Goal: Information Seeking & Learning: Compare options

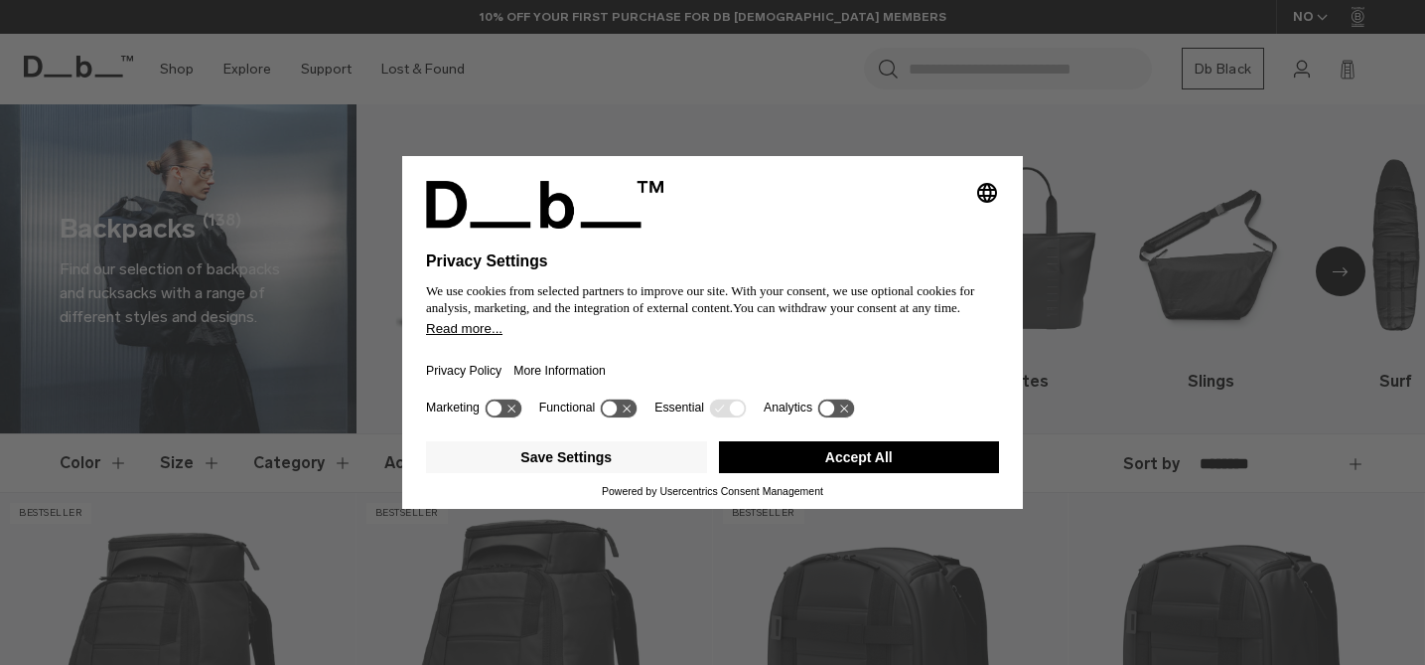
click at [857, 453] on button "Accept All" at bounding box center [859, 457] width 281 height 32
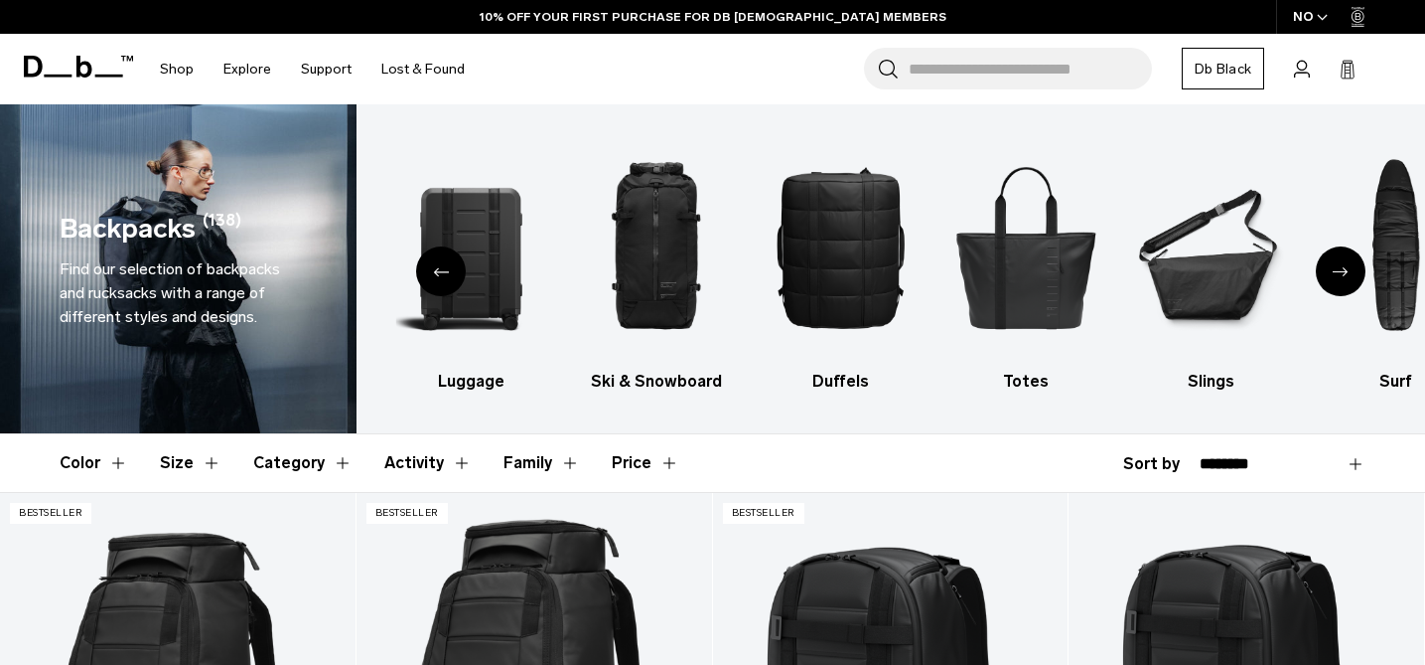
click at [439, 267] on icon "Previous slide" at bounding box center [441, 271] width 16 height 9
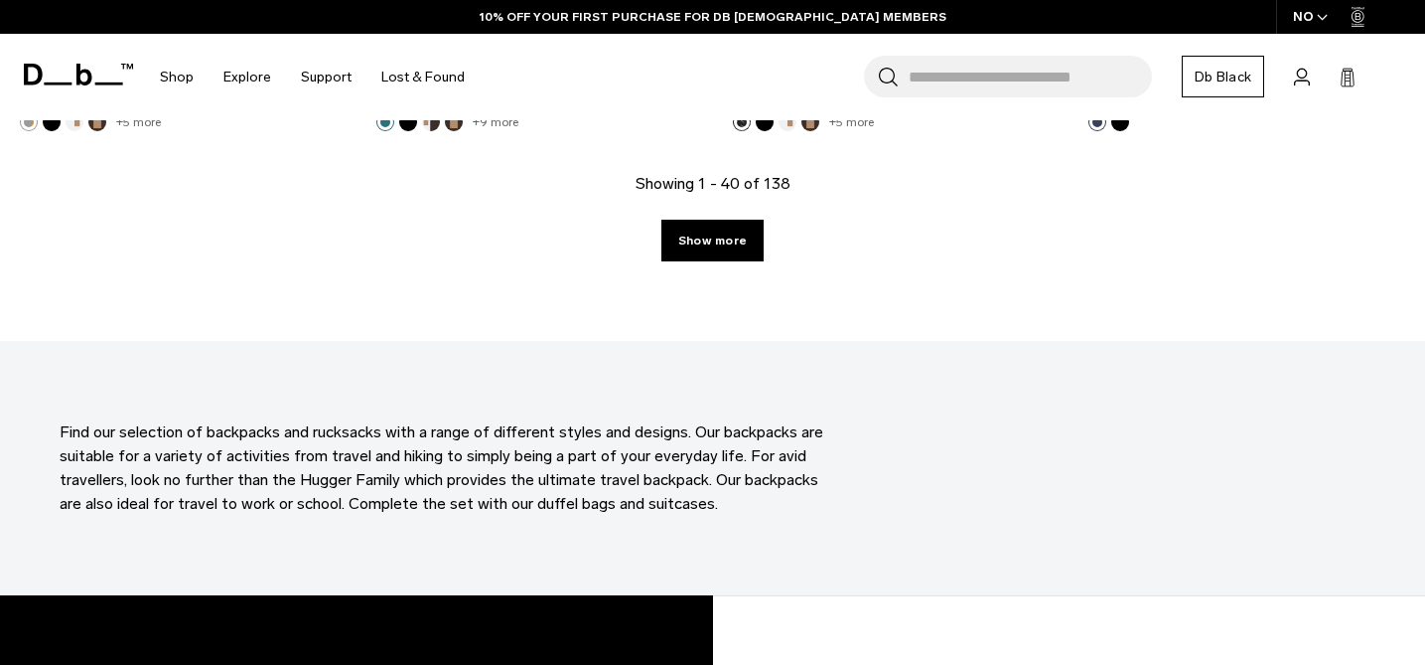
scroll to position [5828, 0]
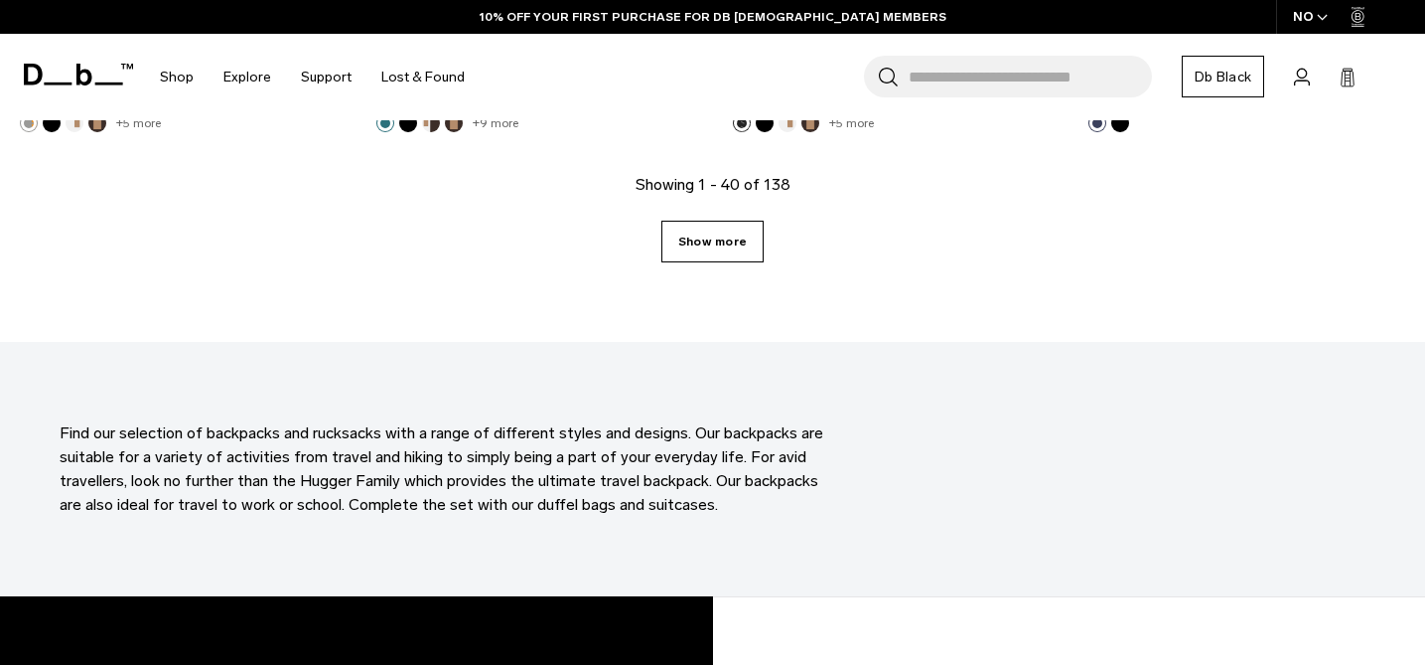
click at [697, 240] on link "Show more" at bounding box center [713, 242] width 102 height 42
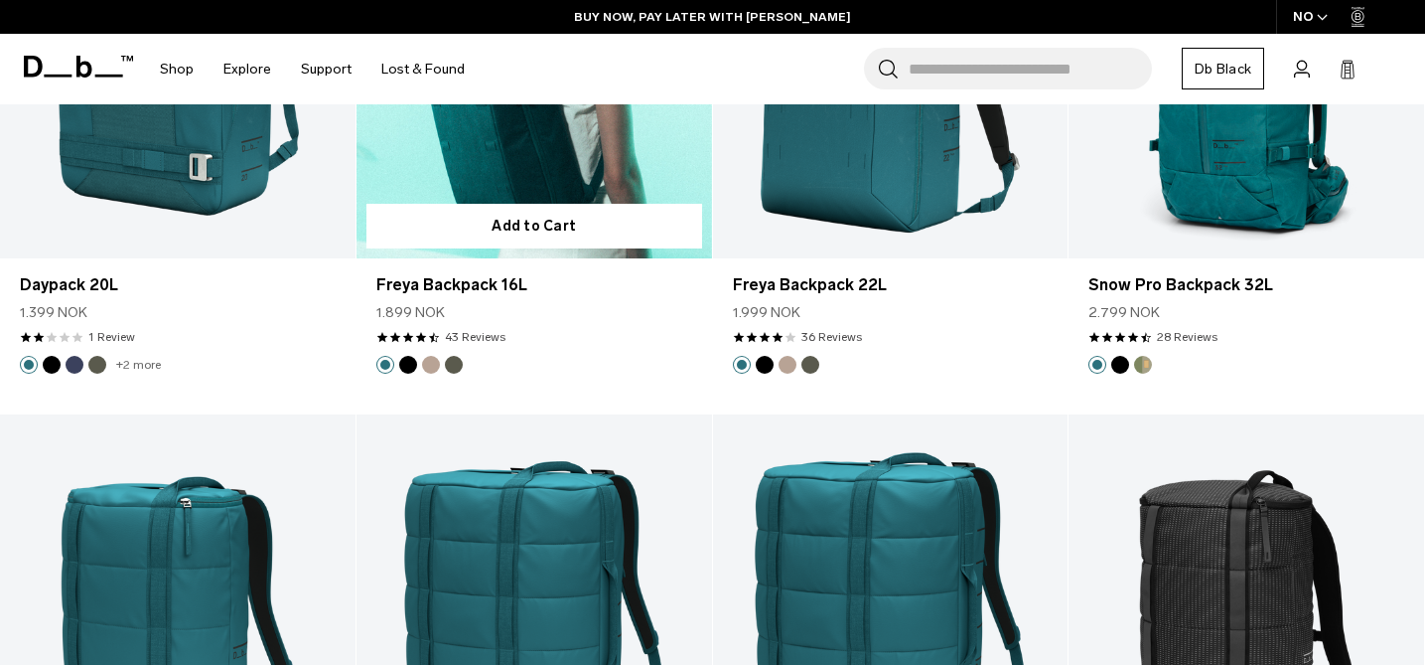
scroll to position [10452, 0]
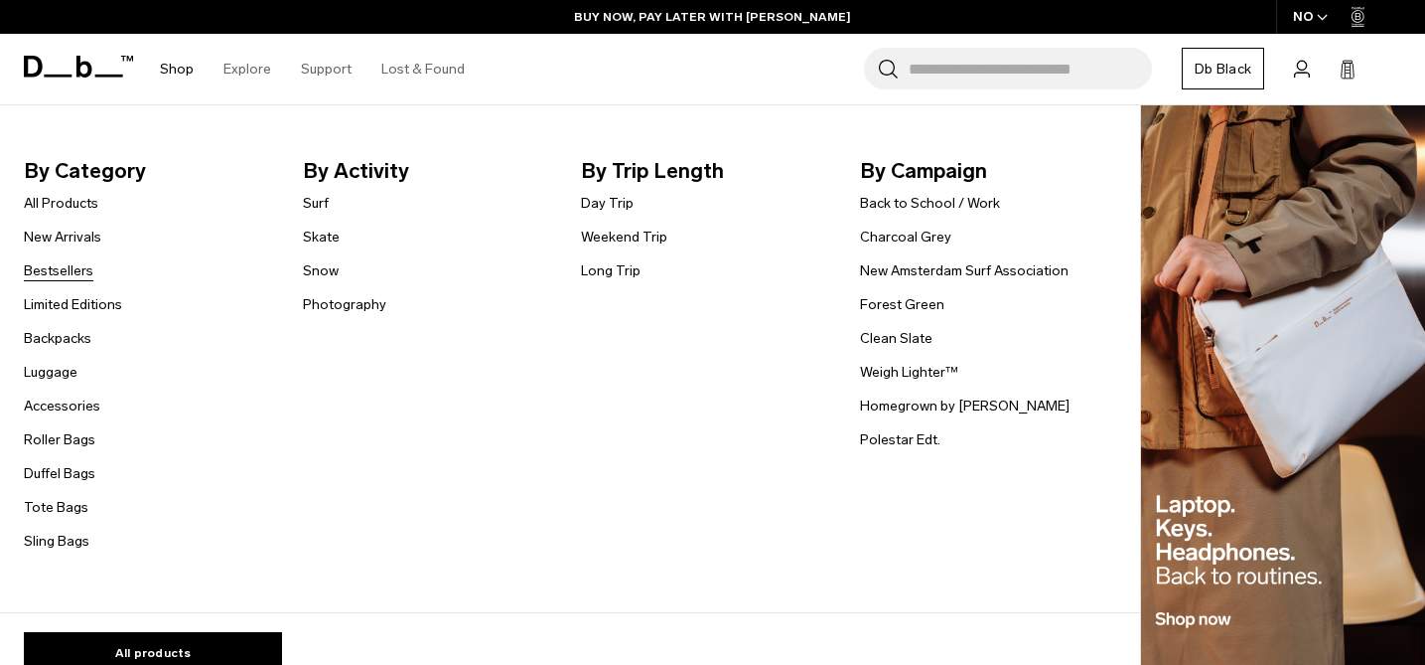
click at [53, 280] on link "Bestsellers" at bounding box center [59, 270] width 70 height 21
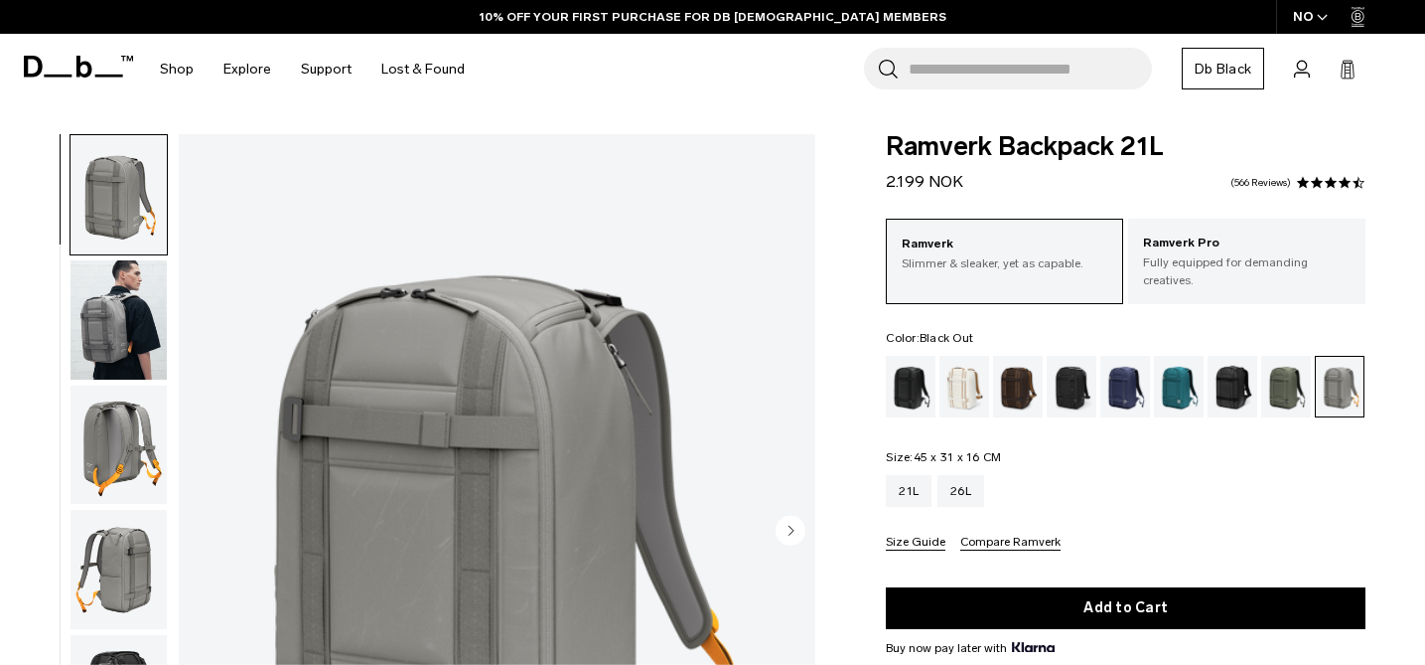
click at [899, 356] on div "Black Out" at bounding box center [911, 387] width 51 height 62
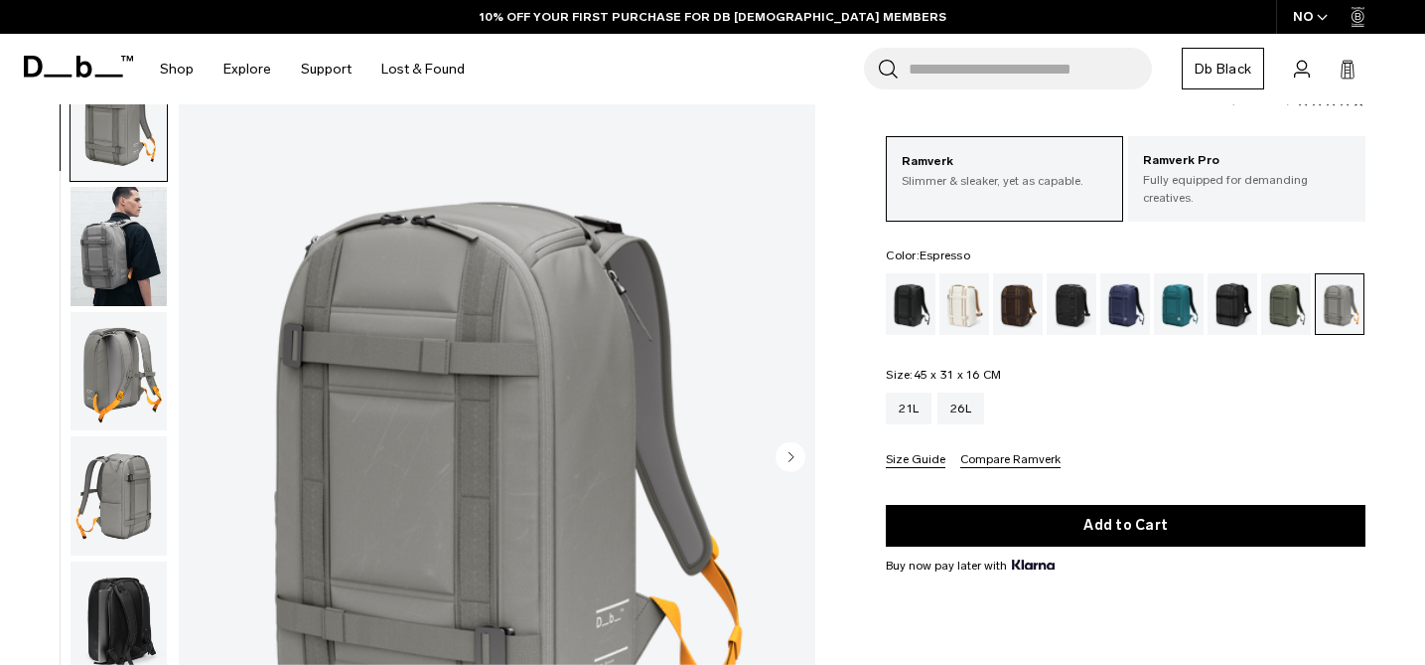
scroll to position [82, 0]
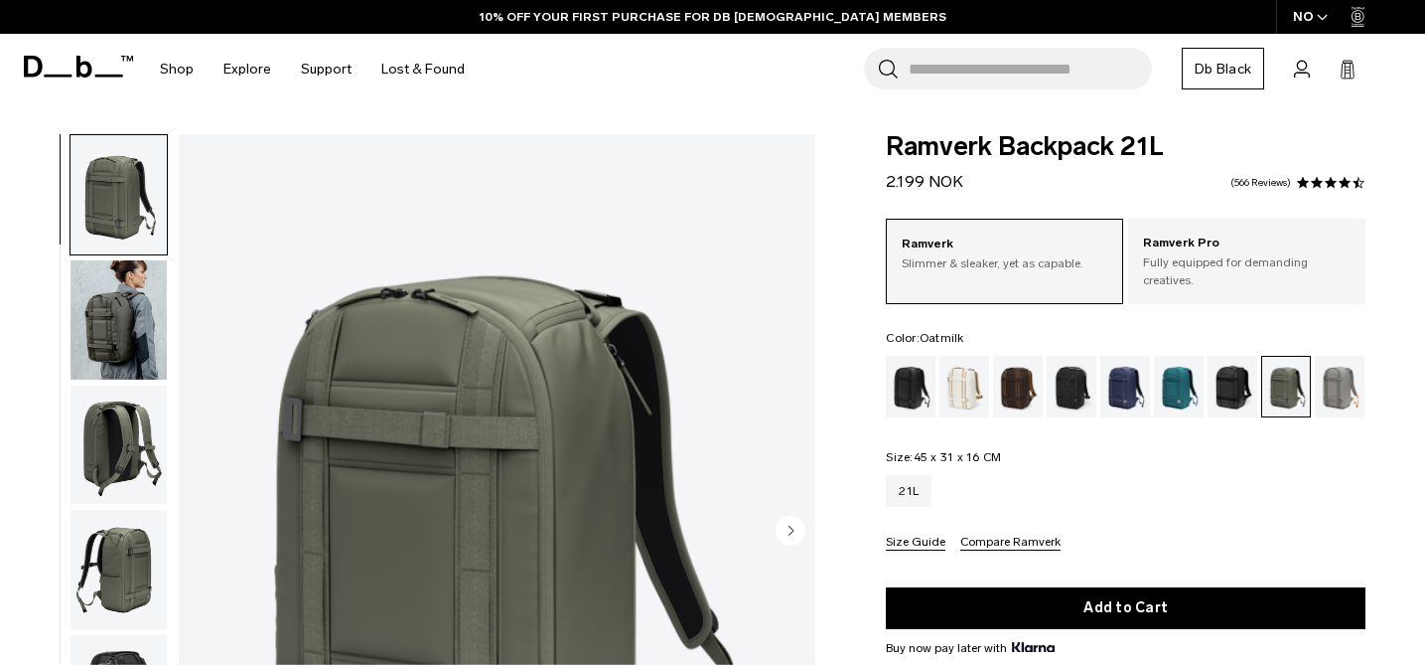
click at [960, 372] on div "Oatmilk" at bounding box center [965, 387] width 51 height 62
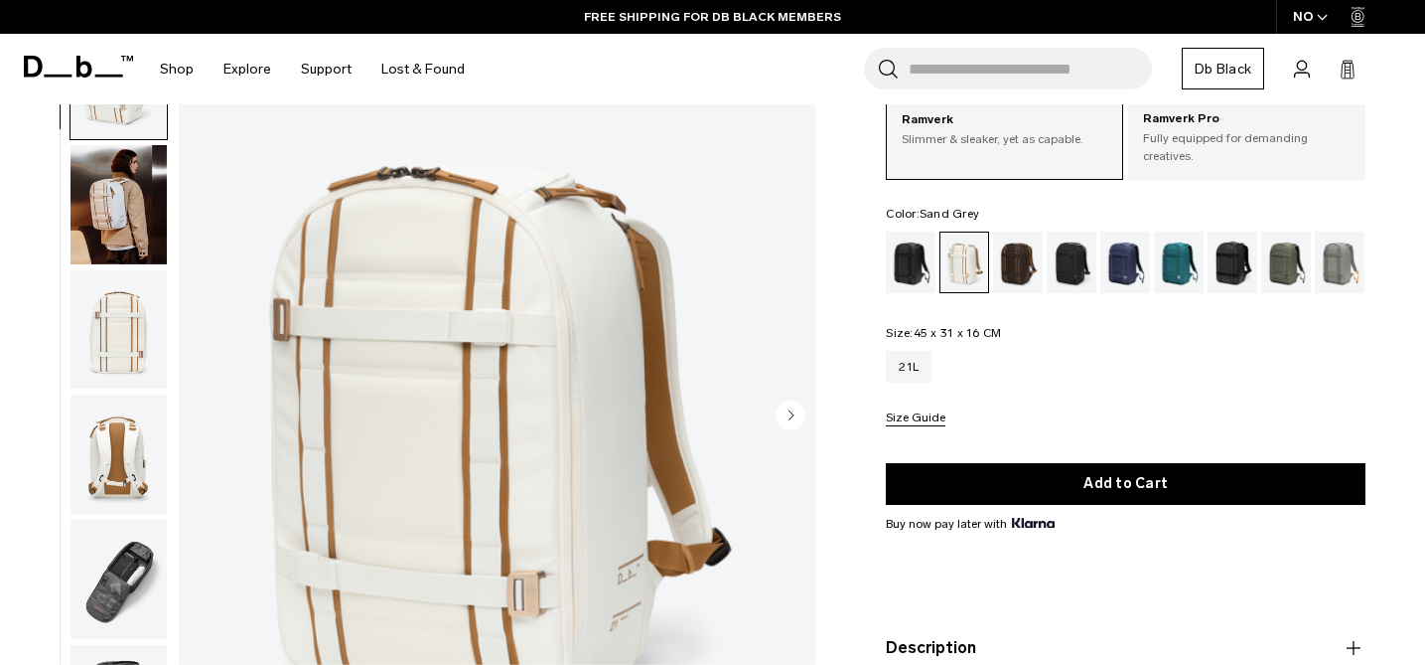
click at [1356, 246] on div "Sand Grey" at bounding box center [1340, 262] width 51 height 62
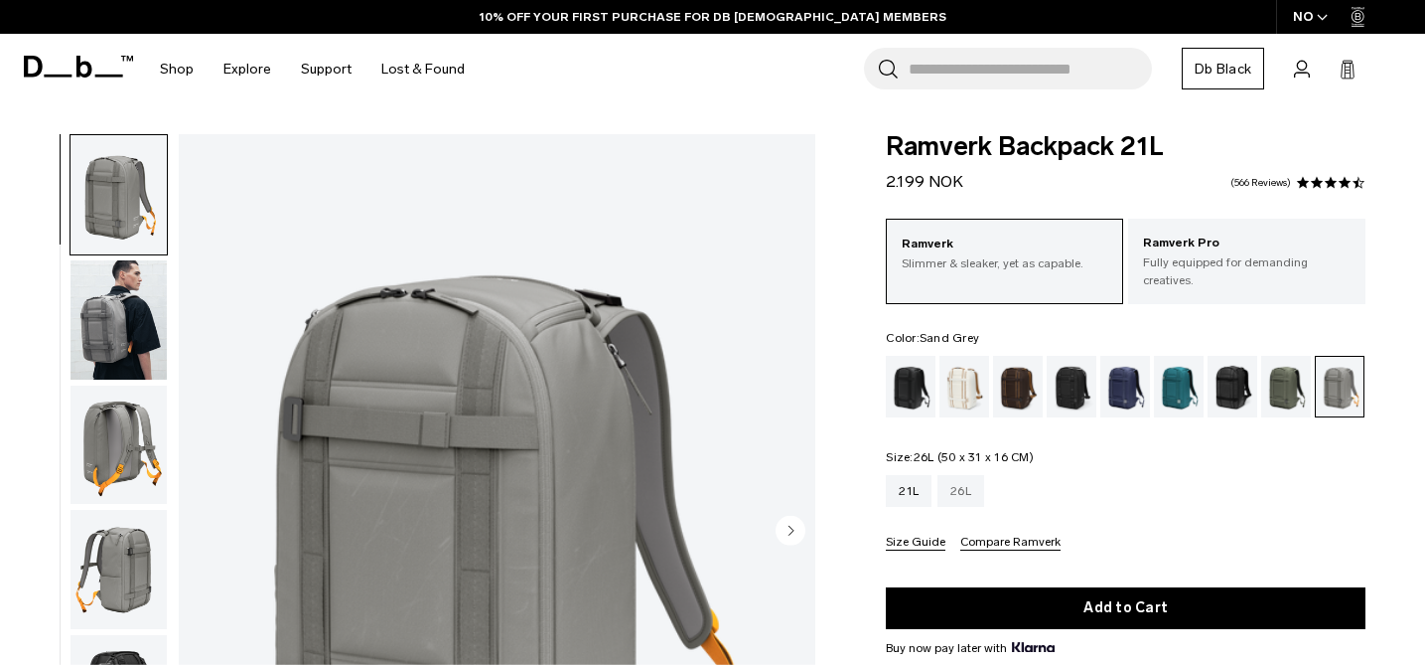
click at [969, 482] on div "26L" at bounding box center [961, 491] width 47 height 32
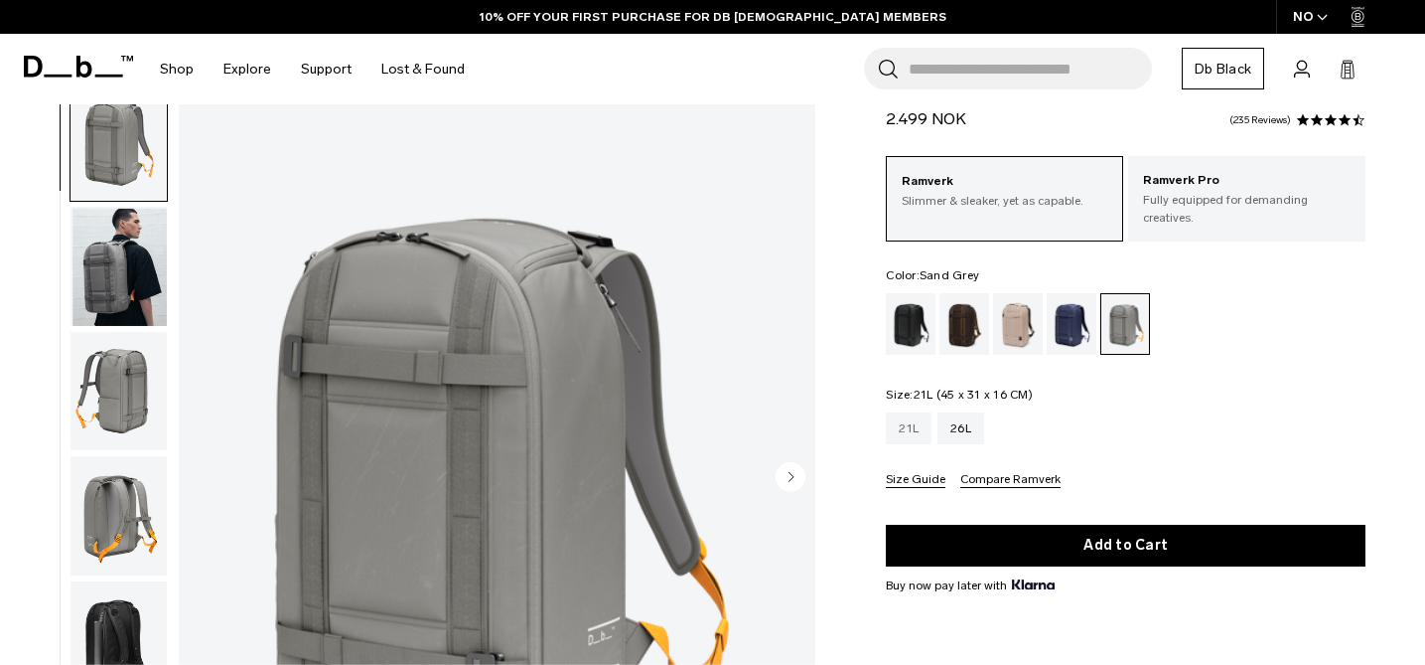
click at [919, 412] on div "21L" at bounding box center [909, 428] width 46 height 32
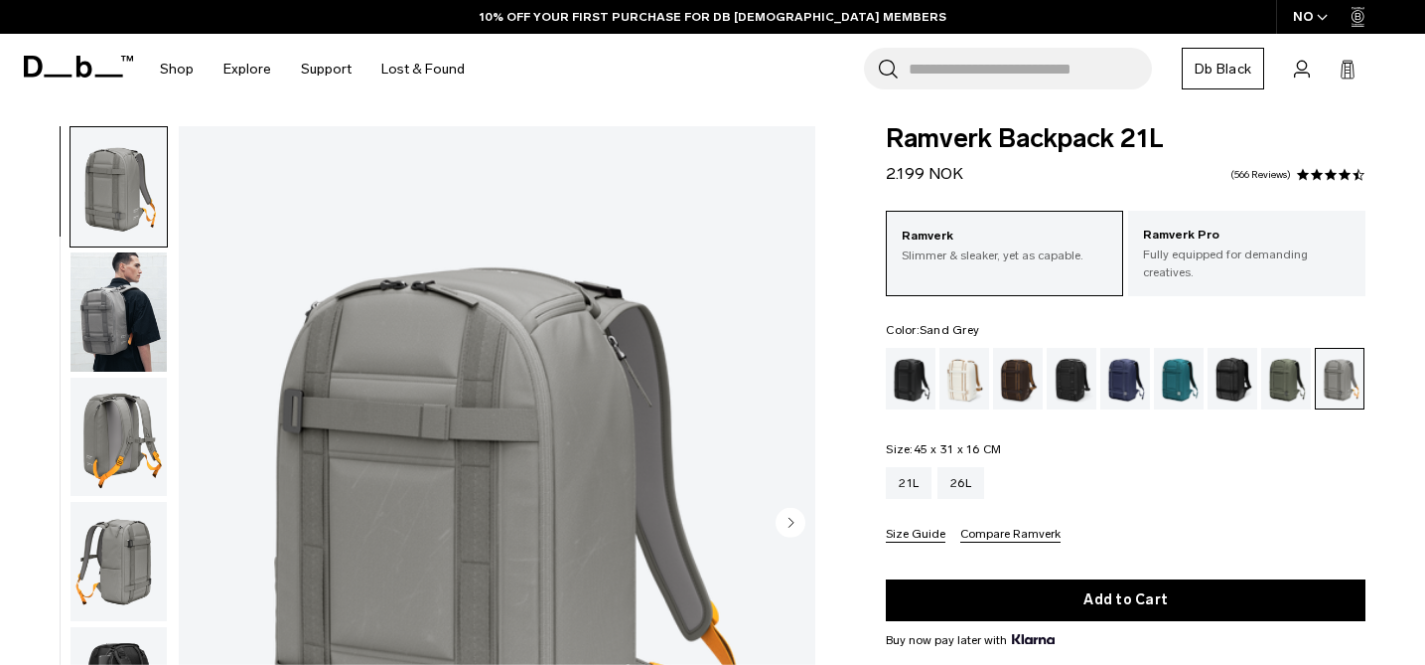
scroll to position [7, 0]
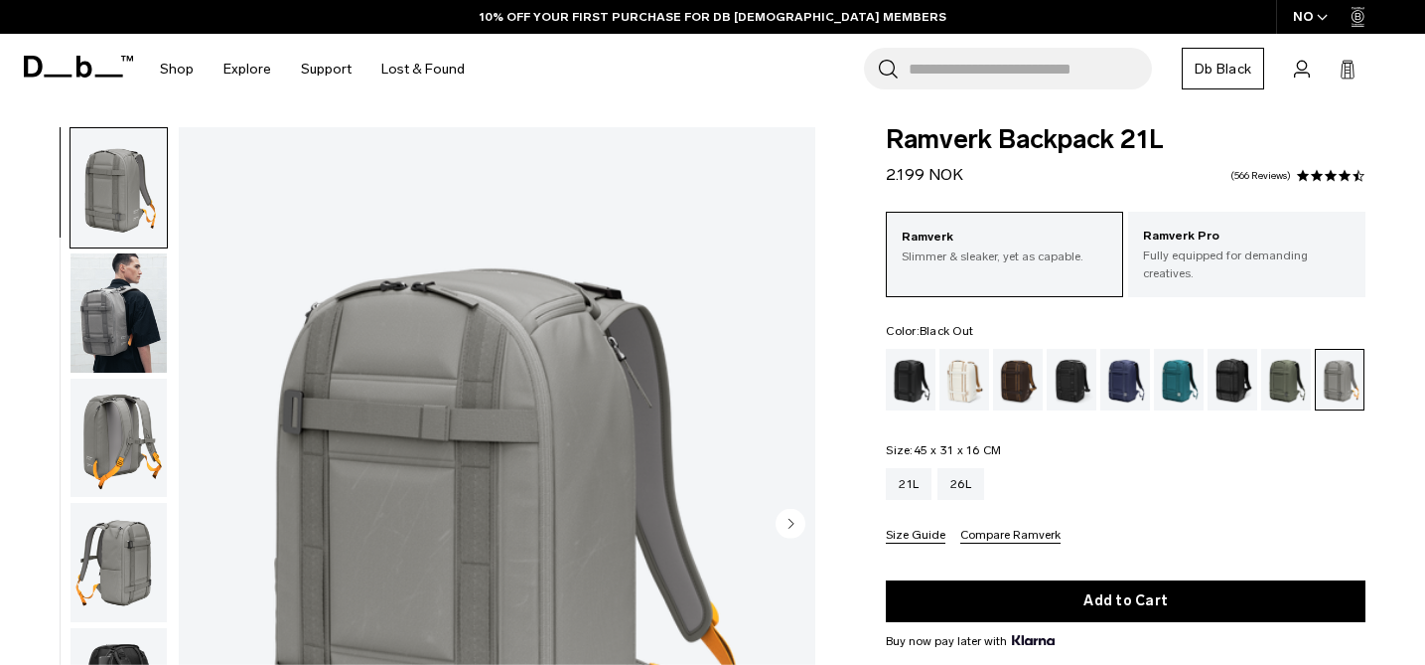
click at [911, 358] on div "Black Out" at bounding box center [911, 380] width 51 height 62
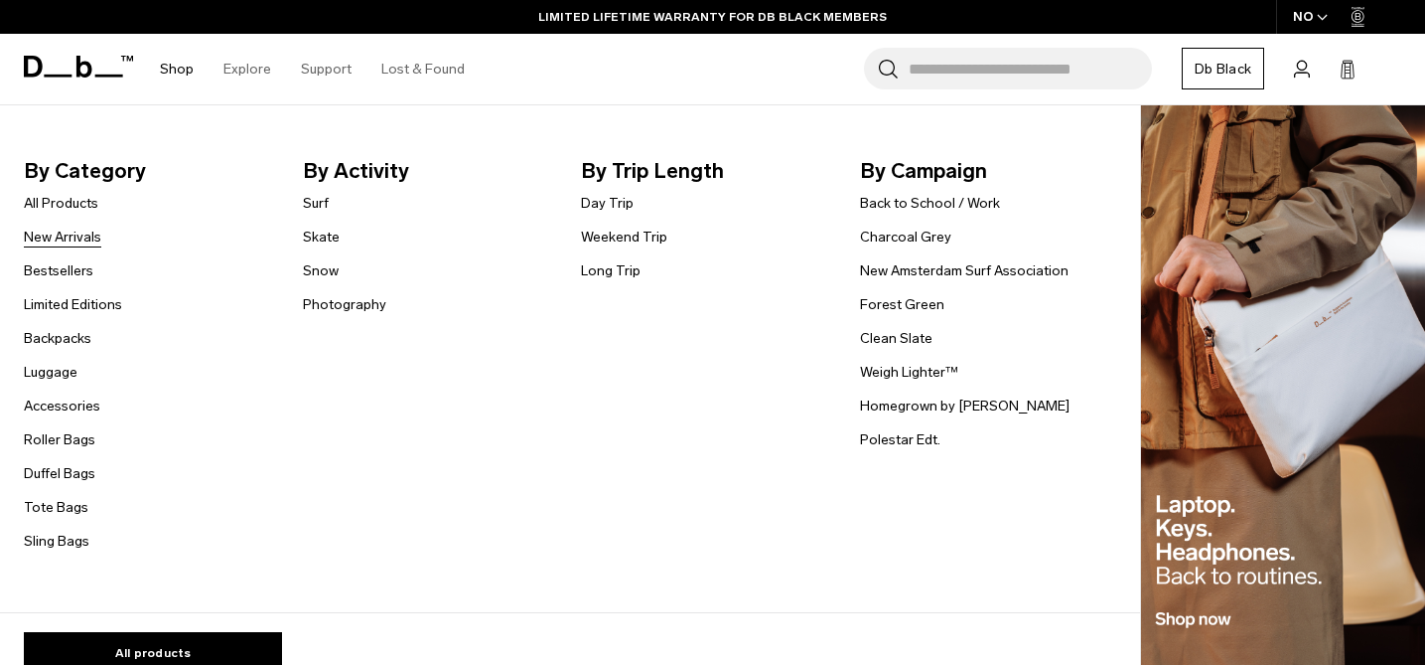
click at [50, 231] on link "New Arrivals" at bounding box center [62, 236] width 77 height 21
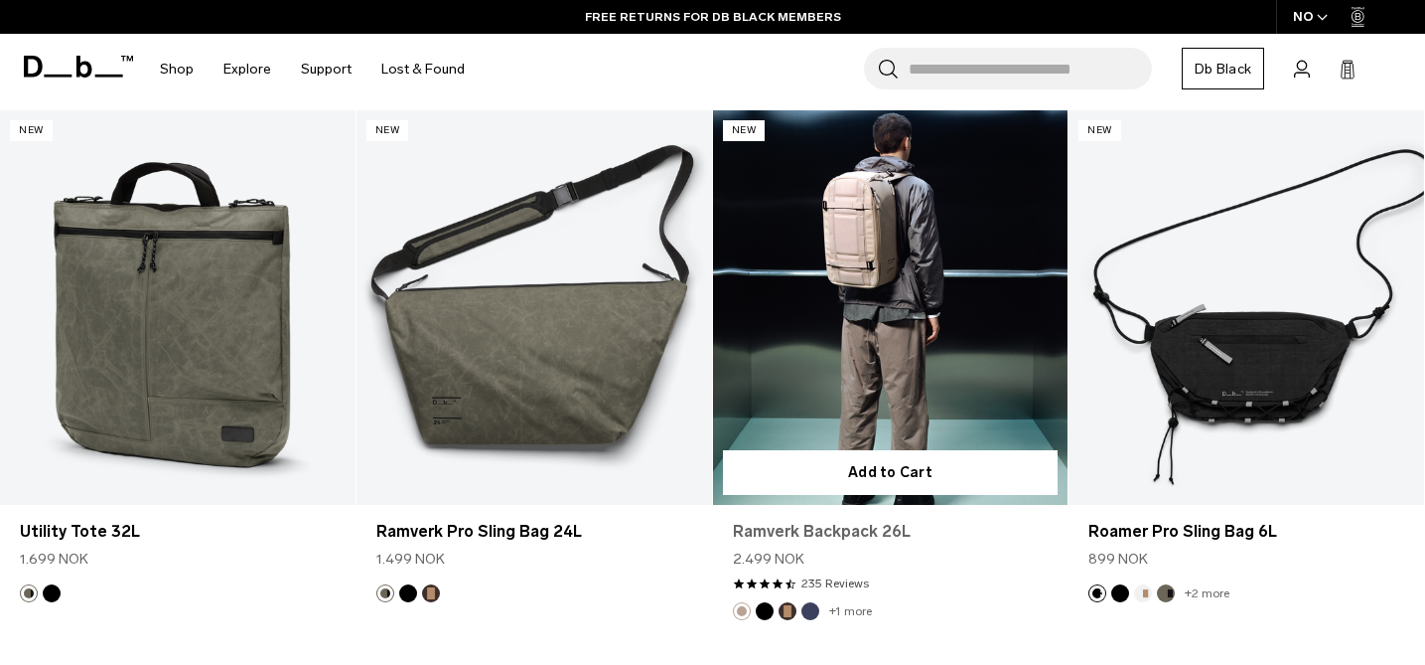
scroll to position [5504, 0]
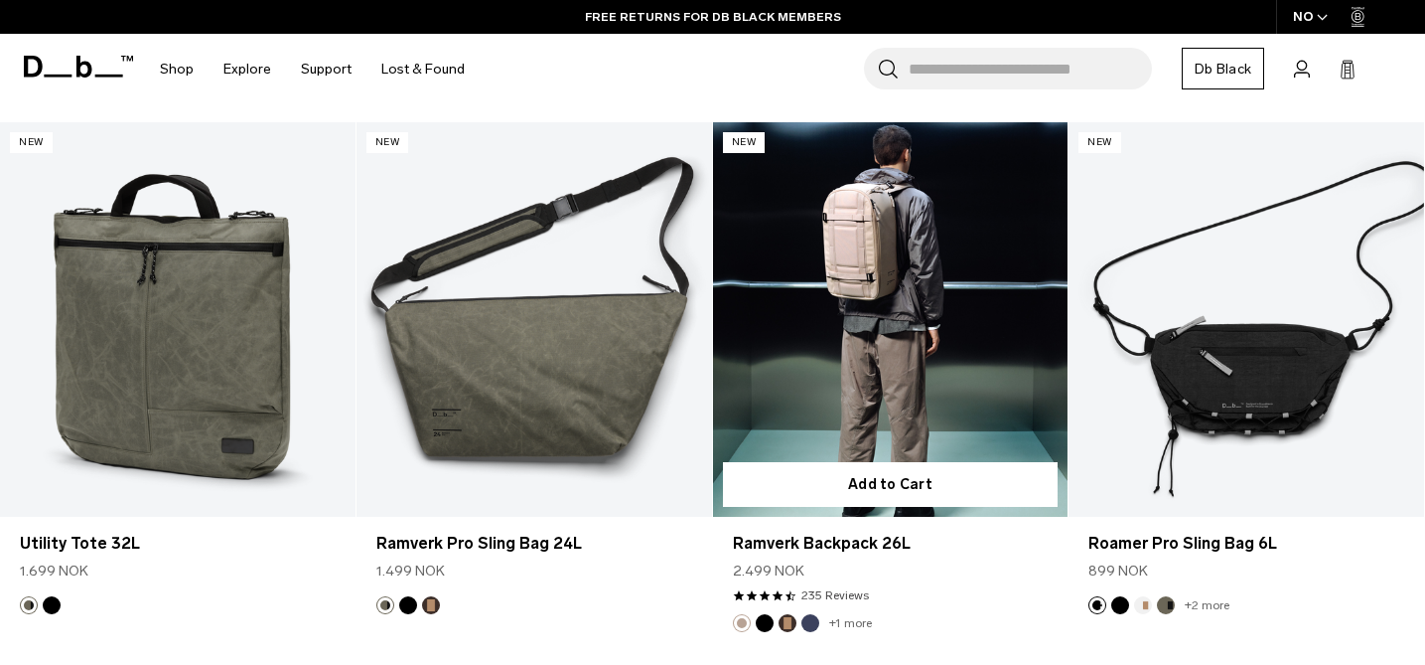
click at [874, 308] on link "Ramverk Backpack 26L" at bounding box center [891, 319] width 356 height 395
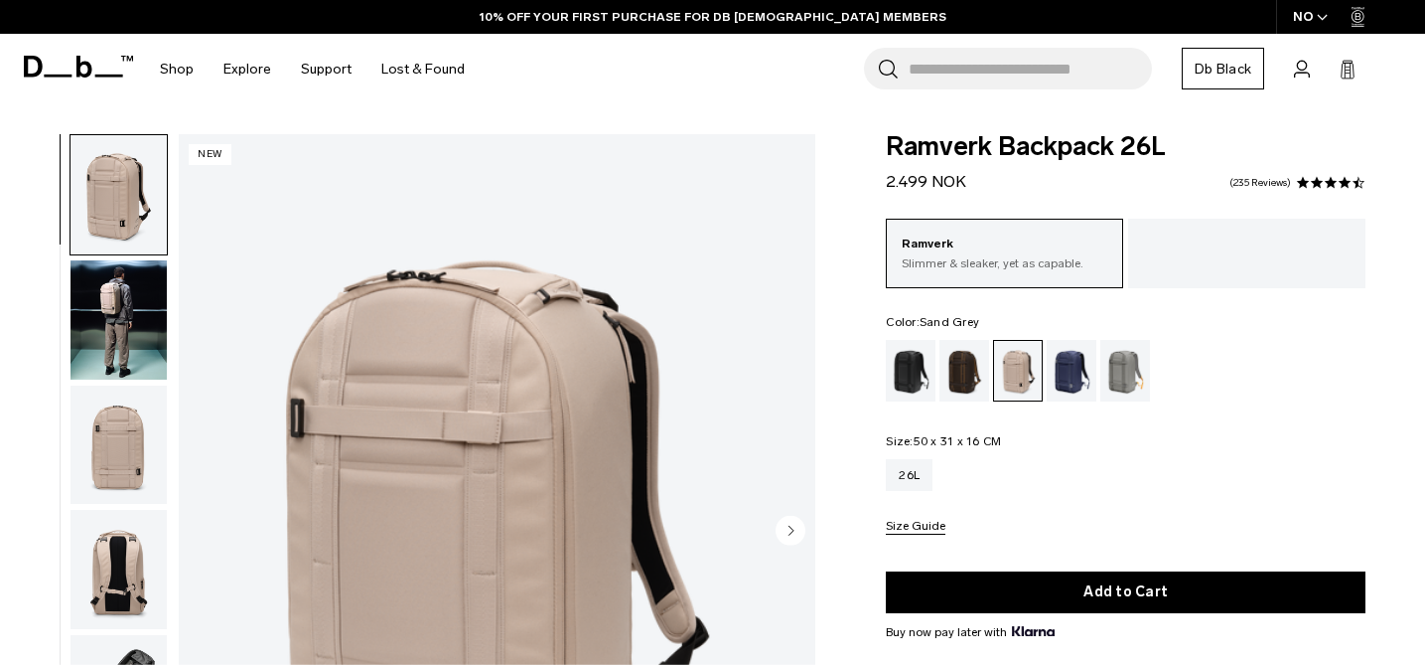
click at [1140, 376] on div "Sand Grey" at bounding box center [1126, 371] width 51 height 62
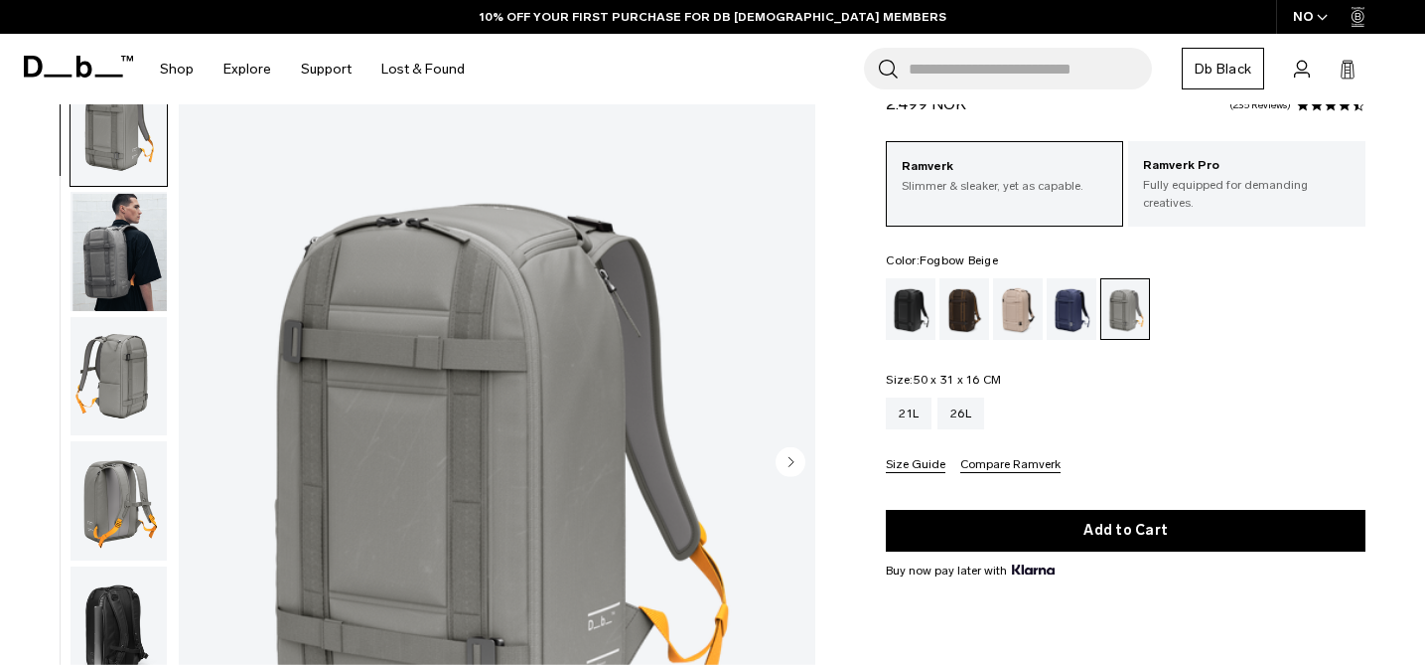
click at [1015, 305] on div "Fogbow Beige" at bounding box center [1018, 309] width 51 height 62
